Goal: Register for event/course

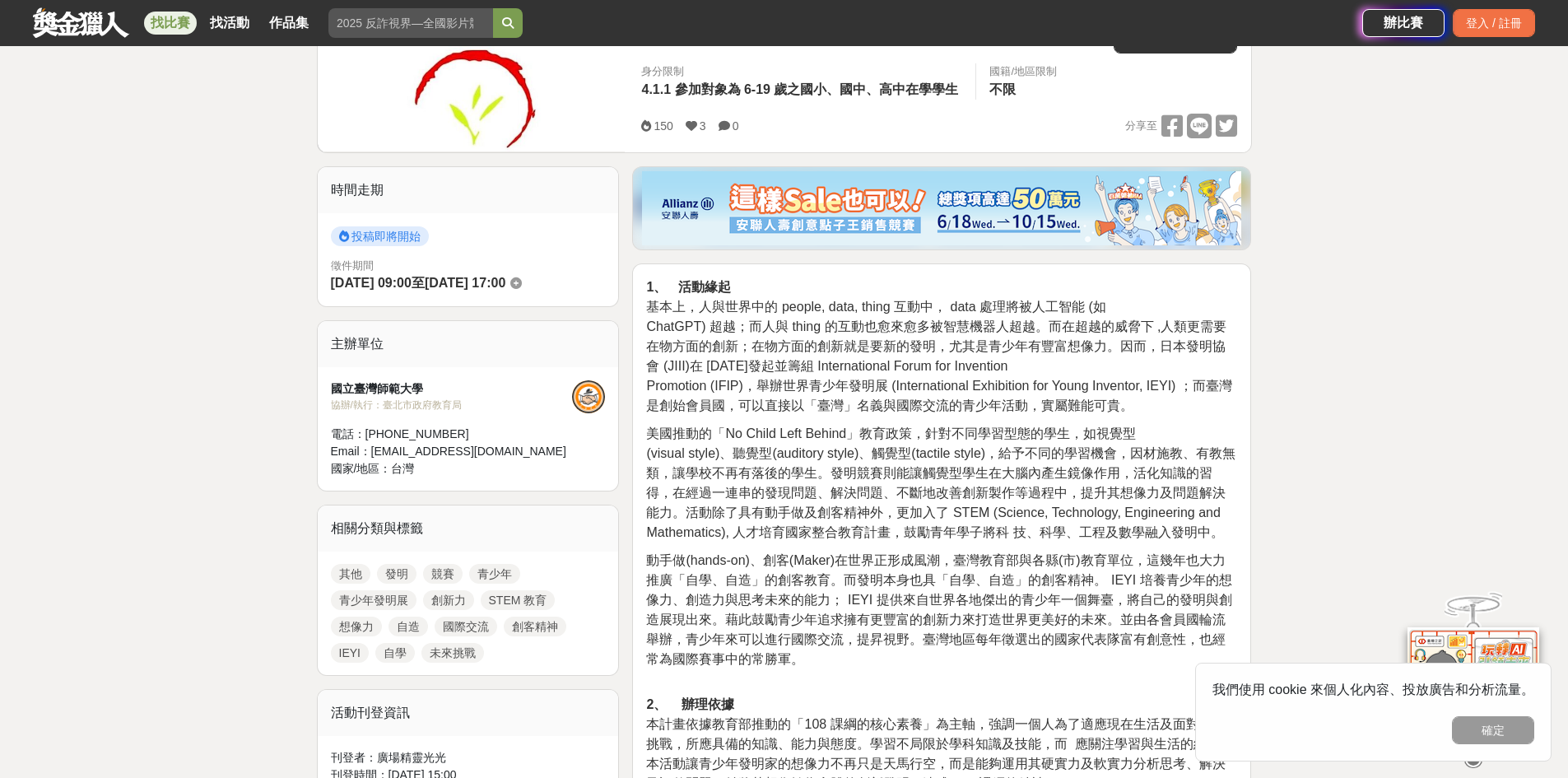
scroll to position [329, 0]
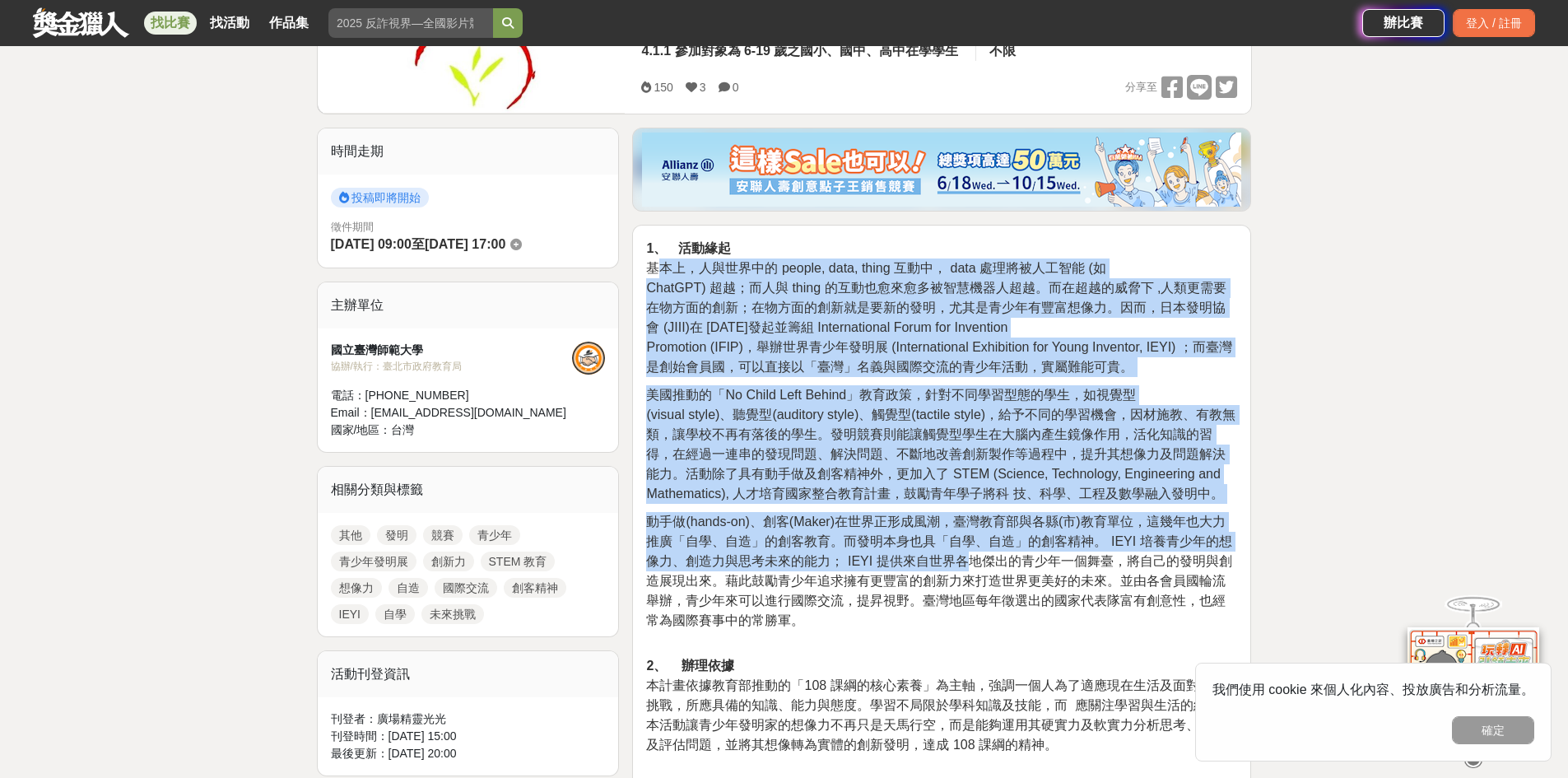
drag, startPoint x: 668, startPoint y: 258, endPoint x: 965, endPoint y: 561, distance: 424.3
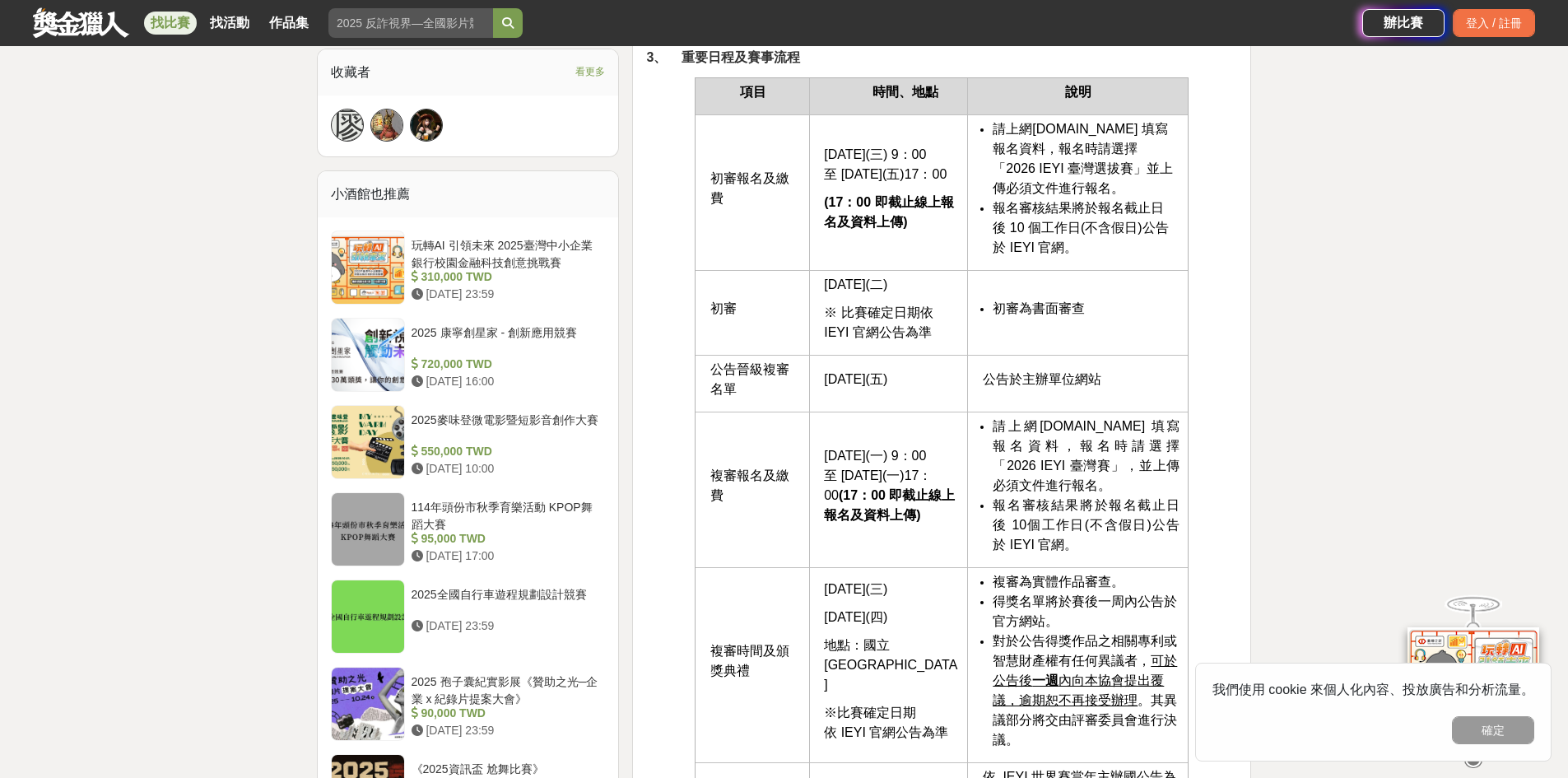
scroll to position [988, 0]
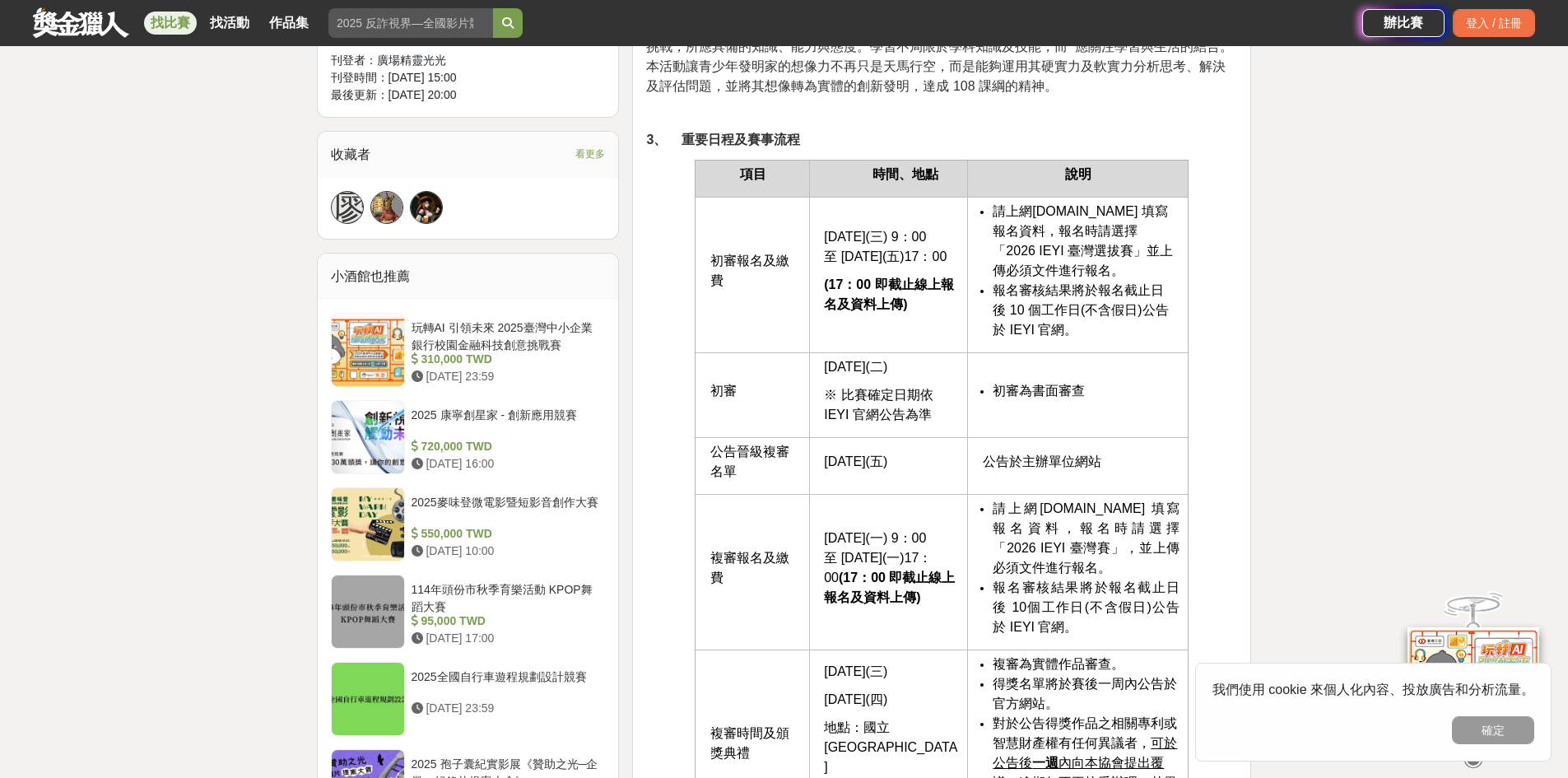
click at [1038, 212] on span "[DOMAIN_NAME] 填寫報名資料" at bounding box center [1080, 221] width 174 height 34
click at [1060, 204] on span "[DOMAIN_NAME] 填寫報名資料" at bounding box center [1080, 221] width 174 height 34
drag, startPoint x: 1027, startPoint y: 209, endPoint x: 1124, endPoint y: 216, distance: 97.3
click at [1124, 216] on li "請上網 [DOMAIN_NAME] 填寫報名資料 ，報名時請選擇「2026 IEYI 臺灣選拔賽」並上傳必須文件進行報名。" at bounding box center [1087, 242] width 187 height 79
copy li "[DOMAIN_NAME]"
